Goal: Transaction & Acquisition: Purchase product/service

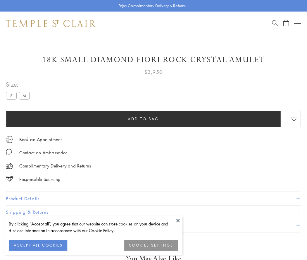
scroll to position [0, 0]
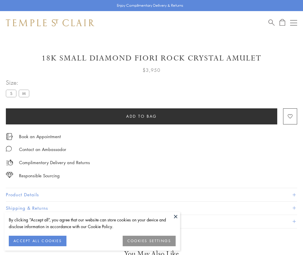
click at [141, 116] on span "Add to bag" at bounding box center [141, 116] width 31 height 6
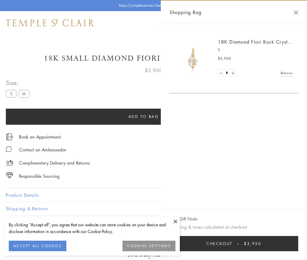
click at [234, 243] on button "Checkout $3,950" at bounding box center [234, 243] width 129 height 15
